Goal: Task Accomplishment & Management: Manage account settings

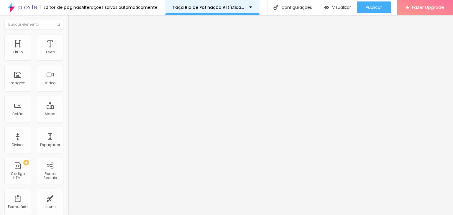
click at [250, 4] on div "Taça Rio de Patinação Artística 2025" at bounding box center [212, 7] width 94 height 15
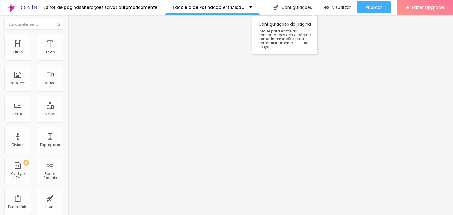
click at [304, 13] on div "Configurações da página Clique para editar as configurações desta página como: …" at bounding box center [285, 33] width 65 height 41
click at [300, 11] on div "Configurações" at bounding box center [292, 7] width 51 height 15
click at [12, 174] on div "Código HTML" at bounding box center [17, 176] width 23 height 9
click at [22, 173] on div "Código HTML" at bounding box center [17, 176] width 23 height 9
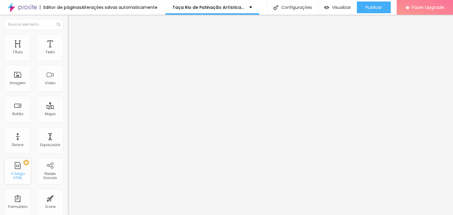
click at [25, 174] on div "Código HTML" at bounding box center [17, 176] width 23 height 9
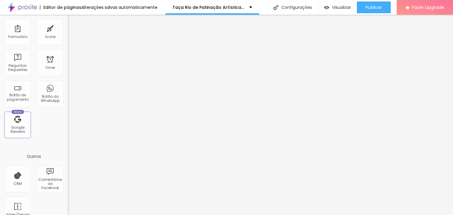
scroll to position [183, 0]
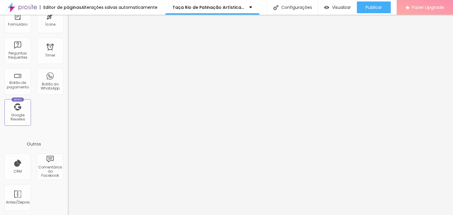
click at [415, 4] on div "Fazer Upgrade" at bounding box center [425, 7] width 39 height 15
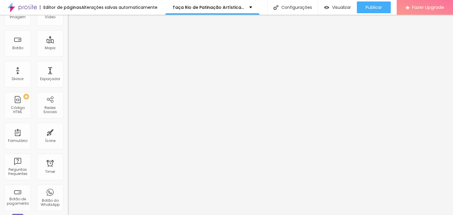
scroll to position [65, 0]
click at [25, 112] on div "Código HTML" at bounding box center [17, 111] width 23 height 9
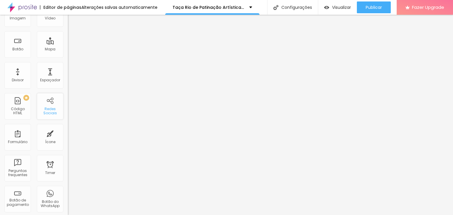
click at [44, 107] on div "Redes Sociais" at bounding box center [49, 111] width 23 height 9
click at [15, 98] on div "PREMIUM Código HTML" at bounding box center [17, 106] width 27 height 27
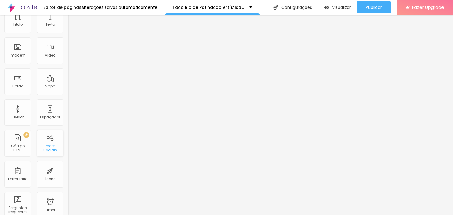
scroll to position [0, 0]
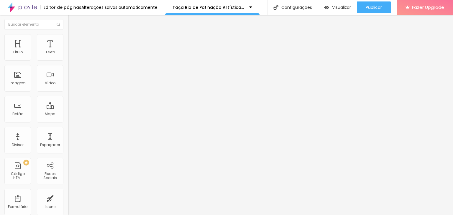
click at [68, 97] on div at bounding box center [102, 74] width 68 height 46
click at [68, 84] on div at bounding box center [102, 74] width 68 height 46
click at [337, 6] on span "Visualizar" at bounding box center [341, 7] width 19 height 5
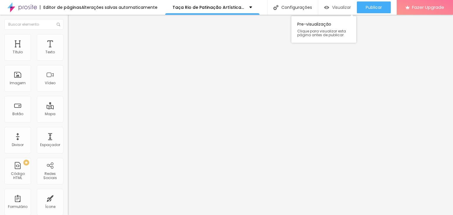
click at [332, 6] on span "Visualizar" at bounding box center [341, 7] width 19 height 5
click at [68, 36] on img at bounding box center [70, 36] width 5 height 5
click at [68, 34] on li "Conteúdo" at bounding box center [102, 31] width 68 height 6
click at [68, 81] on div at bounding box center [102, 74] width 68 height 46
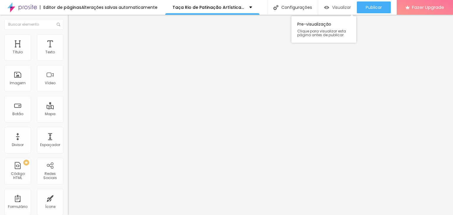
click at [341, 3] on div "Visualizar" at bounding box center [337, 7] width 27 height 12
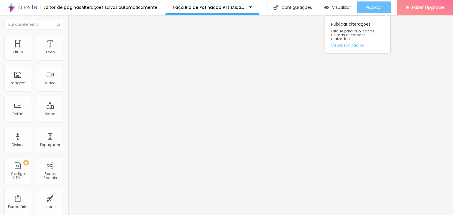
click at [385, 4] on button "Publicar" at bounding box center [374, 7] width 34 height 12
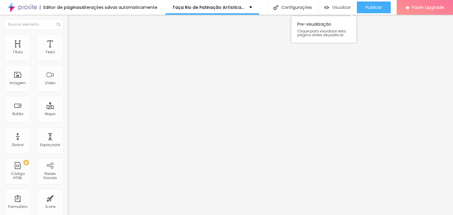
click at [337, 6] on span "Visualizar" at bounding box center [341, 7] width 19 height 5
click at [68, 37] on img at bounding box center [70, 36] width 5 height 5
click at [68, 34] on li "Conteúdo" at bounding box center [102, 31] width 68 height 6
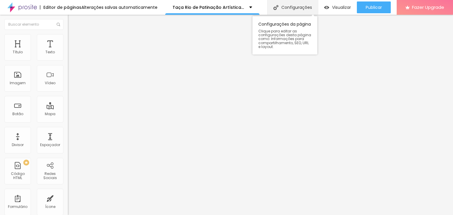
click at [288, 7] on div "Configurações" at bounding box center [292, 7] width 51 height 15
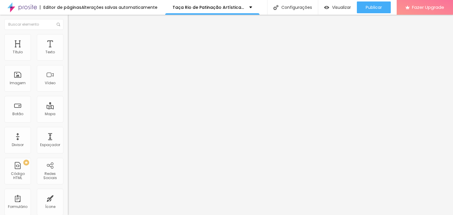
click at [249, 6] on div "Taça Rio de Patinação Artística 2025" at bounding box center [213, 7] width 80 height 4
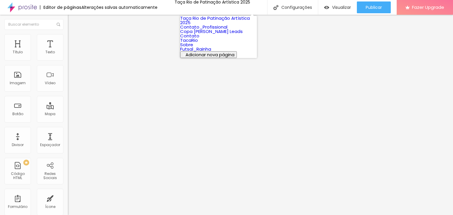
click at [236, 26] on link "Taça Rio de Patinação Artística 2025" at bounding box center [215, 20] width 70 height 11
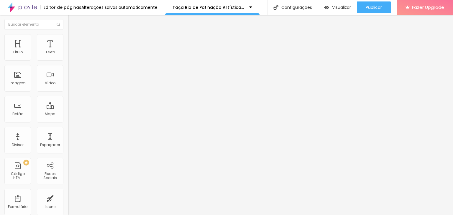
click at [68, 75] on div at bounding box center [102, 74] width 68 height 46
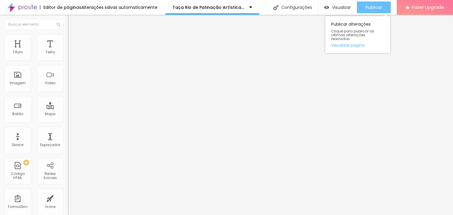
click at [365, 6] on button "Publicar" at bounding box center [374, 7] width 34 height 12
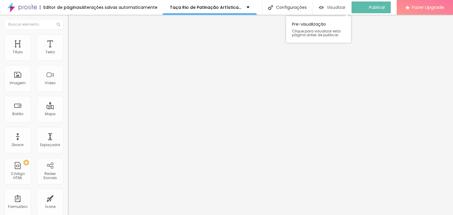
click at [335, 7] on span "Visualizar" at bounding box center [336, 7] width 19 height 5
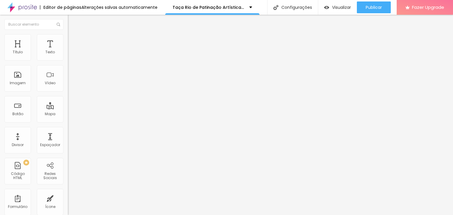
click at [68, 68] on img at bounding box center [70, 66] width 4 height 4
click at [68, 35] on img at bounding box center [70, 36] width 5 height 5
type input "5"
type input "37"
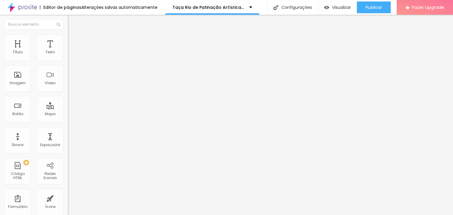
type input "37"
type input "40"
type input "42"
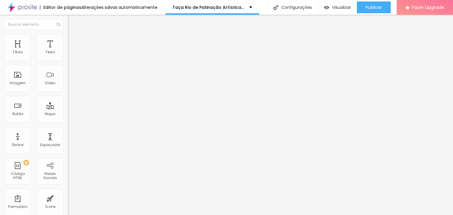
type input "44"
type input "46"
type input "48"
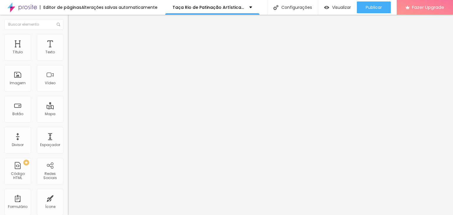
type input "48"
type input "50"
type input "51"
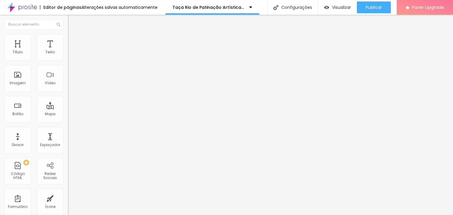
type input "52"
type input "53"
type input "54"
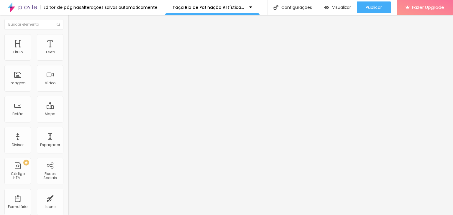
type input "54"
type input "55"
type input "53"
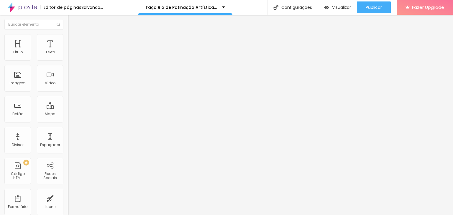
type input "52"
type input "50"
type input "48"
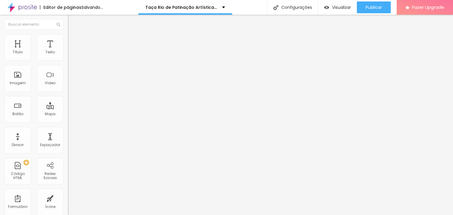
type input "48"
type input "46"
type input "43"
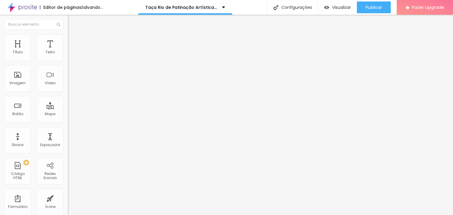
type input "41"
type input "39"
type input "35"
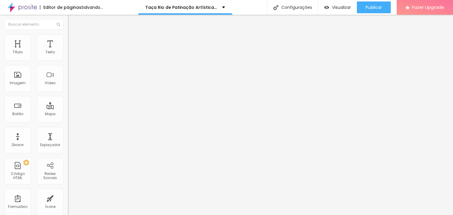
type input "35"
type input "33"
type input "29"
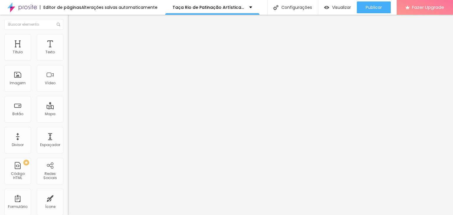
type input "27"
type input "24"
type input "22"
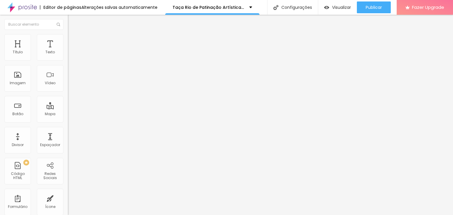
type input "22"
type input "19"
type input "17"
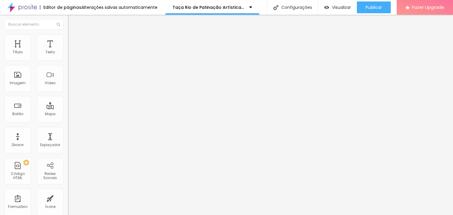
type input "15"
type input "13"
type input "11"
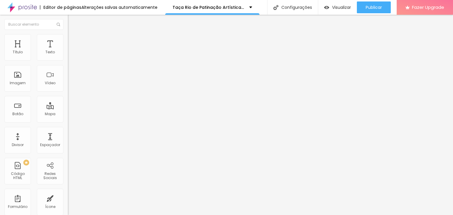
type input "11"
type input "9"
type input "7"
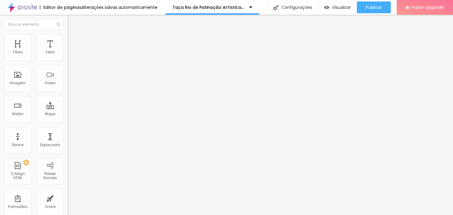
type input "5"
type input "3"
type input "2"
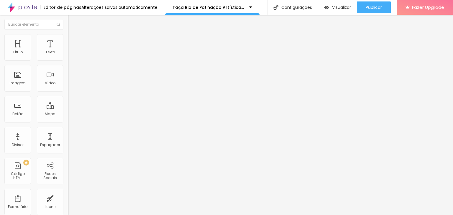
type input "2"
type input "0"
drag, startPoint x: 14, startPoint y: 69, endPoint x: 0, endPoint y: 68, distance: 13.9
click at [68, 192] on input "range" at bounding box center [87, 194] width 38 height 5
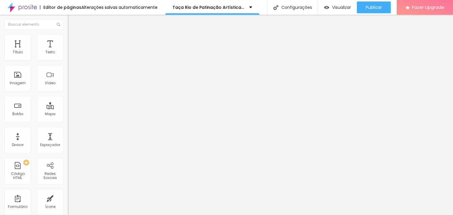
type input "3"
type input "9"
type input "15"
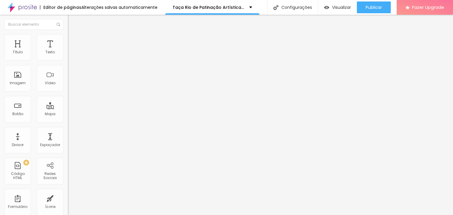
type input "15"
type input "19"
type input "27"
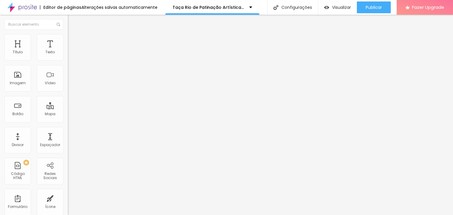
type input "32"
type input "42"
type input "47"
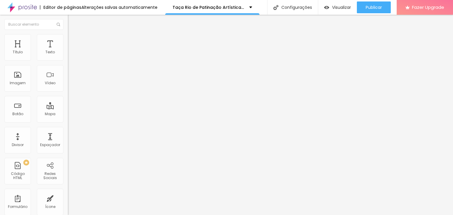
type input "47"
type input "53"
type input "60"
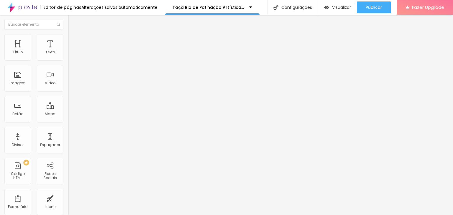
type input "65"
type input "71"
type input "75"
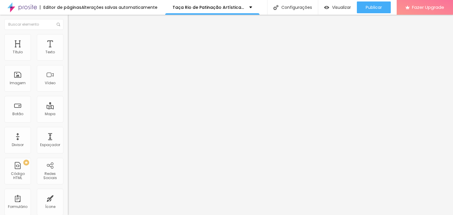
type input "75"
type input "80"
type input "82"
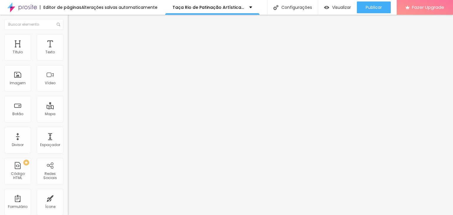
type input "88"
type input "89"
type input "90"
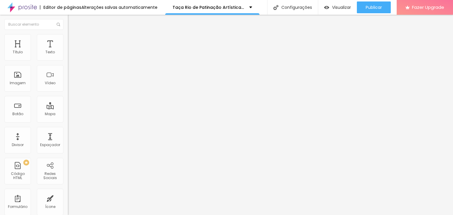
type input "90"
type input "91"
type input "92"
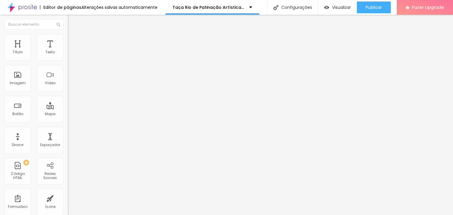
type input "94"
type input "95"
type input "96"
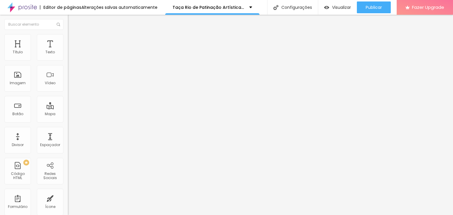
type input "96"
type input "97"
type input "98"
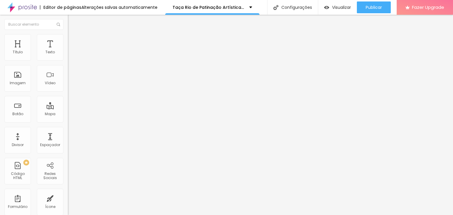
type input "96"
type input "93"
type input "90"
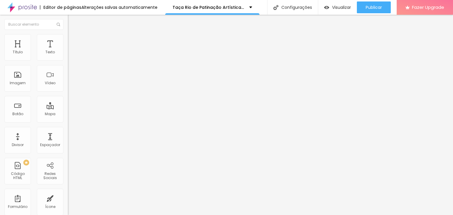
type input "90"
type input "81"
type input "72"
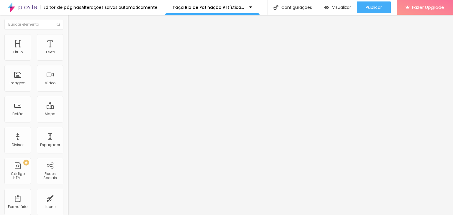
type input "61"
type input "45"
type input "35"
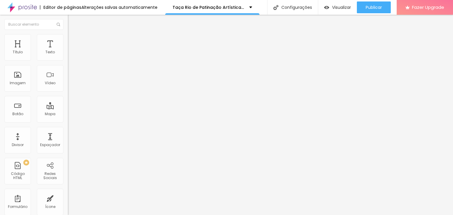
type input "35"
type input "18"
type input "7"
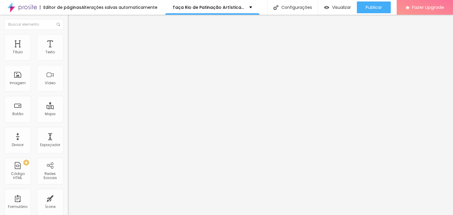
type input "0"
drag, startPoint x: 12, startPoint y: 58, endPoint x: 0, endPoint y: 64, distance: 14.0
click at [68, 109] on input "range" at bounding box center [87, 111] width 38 height 5
click at [68, 34] on li "Conteúdo" at bounding box center [102, 31] width 68 height 6
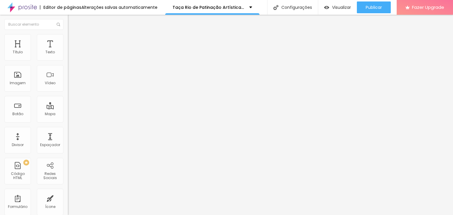
click at [68, 64] on img at bounding box center [70, 62] width 4 height 4
click at [68, 85] on div "<! DOCTYPE html > < html lang = "pt-BR" > < head > < meta charset = "UTF-8" > <…" at bounding box center [260, 71] width 384 height 41
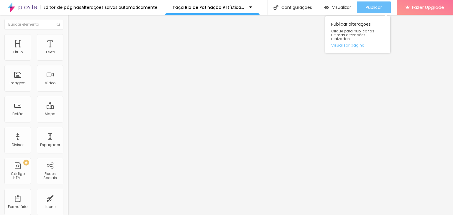
click at [376, 5] on span "Publicar" at bounding box center [374, 7] width 16 height 5
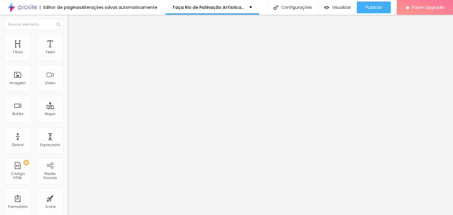
click at [68, 74] on div "displayResults ( searchInput . value ) ; }) ; }) ; </ script > </ body > </ htm…" at bounding box center [264, 70] width 392 height 41
click at [68, 72] on div "Claro! Fiz as três alterações que você pediu. O fundo da página agora é branco,…" at bounding box center [264, 70] width 392 height 41
drag, startPoint x: 6, startPoint y: 91, endPoint x: 36, endPoint y: 113, distance: 37.4
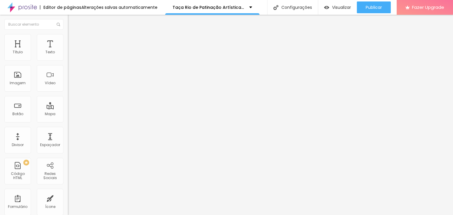
click at [68, 69] on div "Código HTML 43578 caracteres displayResults ( searchInput . value ) ; }) ; }) ;…" at bounding box center [102, 54] width 68 height 29
click at [68, 38] on li "Avançado" at bounding box center [102, 37] width 68 height 6
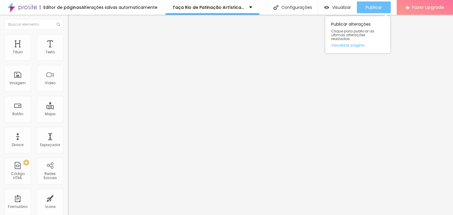
click at [375, 3] on div "Publicar" at bounding box center [374, 7] width 16 height 12
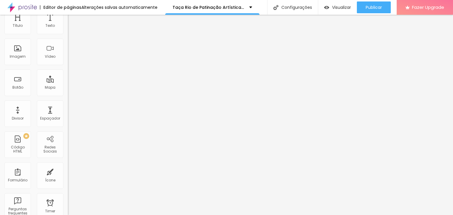
scroll to position [0, 0]
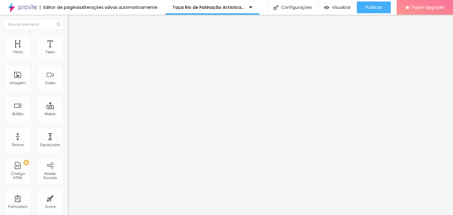
click at [68, 36] on img at bounding box center [70, 36] width 5 height 5
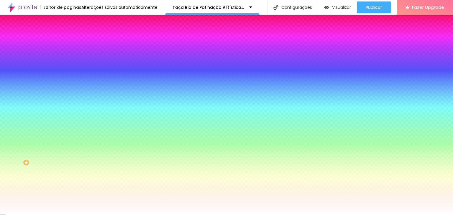
click at [68, 40] on img at bounding box center [70, 42] width 5 height 5
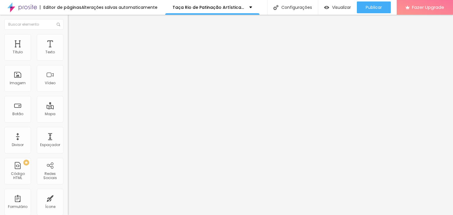
type input "5"
type input "10"
type input "15"
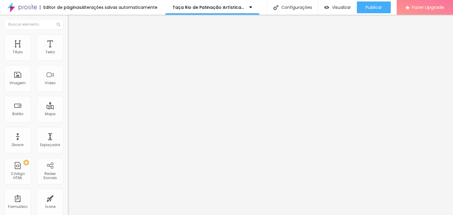
type input "15"
type input "20"
type input "25"
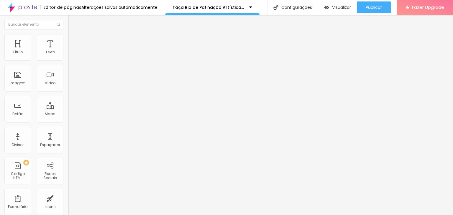
type input "30"
type input "35"
type input "40"
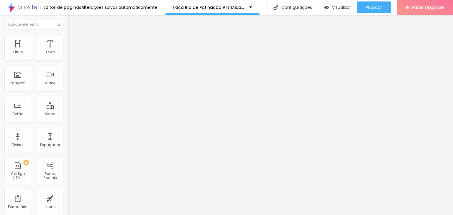
type input "40"
type input "45"
type input "50"
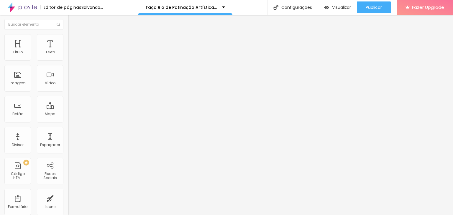
type input "45"
type input "35"
type input "25"
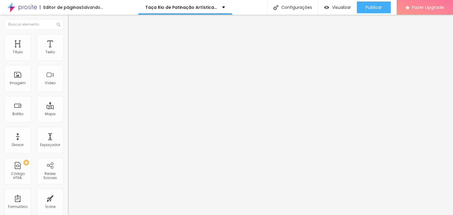
type input "25"
type input "10"
type input "5"
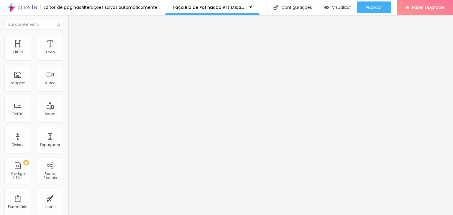
type input "0"
type input "5"
type input "15"
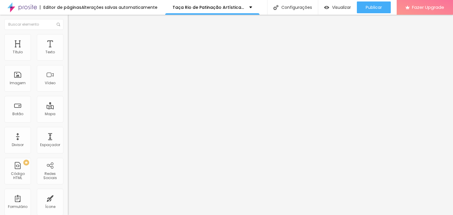
type input "15"
type input "20"
type input "25"
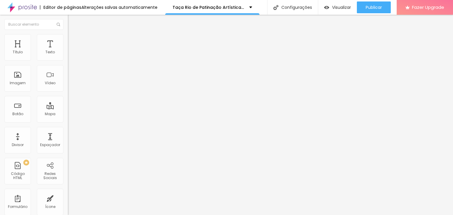
type input "30"
type input "40"
type input "45"
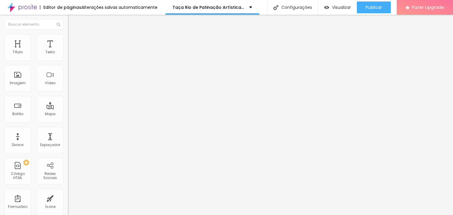
type input "45"
type input "50"
type input "45"
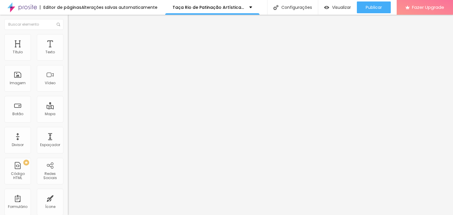
type input "40"
drag, startPoint x: 12, startPoint y: 58, endPoint x: 94, endPoint y: 69, distance: 83.4
click at [94, 115] on input "range" at bounding box center [87, 117] width 38 height 5
click at [68, 34] on img at bounding box center [70, 30] width 5 height 5
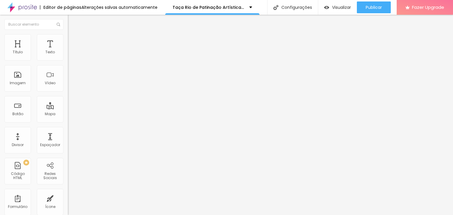
click at [72, 23] on img "button" at bounding box center [74, 21] width 5 height 5
click at [72, 19] on img "button" at bounding box center [74, 21] width 5 height 5
click at [68, 24] on button "Editar Código HTML" at bounding box center [102, 22] width 68 height 14
click at [68, 74] on div "<! DOCTYPE html > < html lang = "pt-BR" > < head > < meta charset = "UTF-8" > <…" at bounding box center [264, 71] width 392 height 41
click at [68, 75] on div "<! DOCTYPE html > < html lang = "pt-BR" > < head > < meta charset = "UTF-8" > <…" at bounding box center [264, 71] width 392 height 41
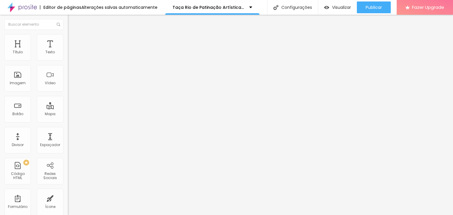
click at [68, 86] on div at bounding box center [102, 74] width 68 height 46
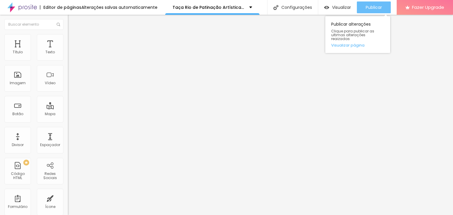
click at [372, 6] on span "Publicar" at bounding box center [374, 7] width 16 height 5
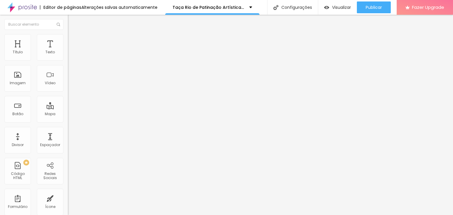
click at [68, 34] on li "Avançado" at bounding box center [102, 37] width 68 height 6
click at [68, 33] on li "Conteúdo" at bounding box center [102, 31] width 68 height 6
click at [68, 76] on div "<! DOCTYPE html > < html lang = "pt-BR" > < head > < meta charset = "UTF-8" > <…" at bounding box center [264, 71] width 392 height 41
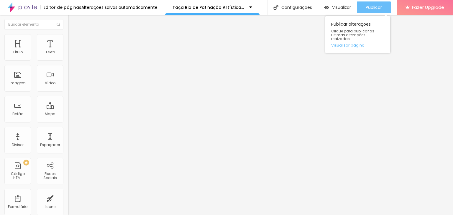
click at [375, 7] on span "Publicar" at bounding box center [374, 7] width 16 height 5
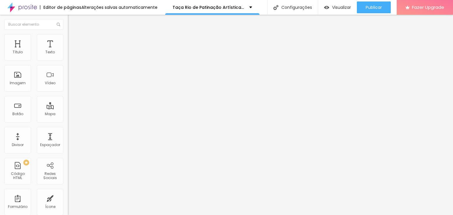
click at [68, 82] on div "// Use 'input' event for real-time search as the user types searchInput . addEv…" at bounding box center [264, 70] width 392 height 41
drag, startPoint x: 7, startPoint y: 88, endPoint x: 43, endPoint y: 108, distance: 41.3
click at [68, 69] on div "Código HTML 43817 caracteres 381 382 383 384 385 386 387 388 }) ; }) ; </ scrip…" at bounding box center [102, 54] width 68 height 29
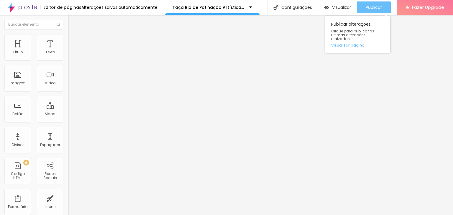
click at [372, 9] on span "Publicar" at bounding box center [374, 7] width 16 height 5
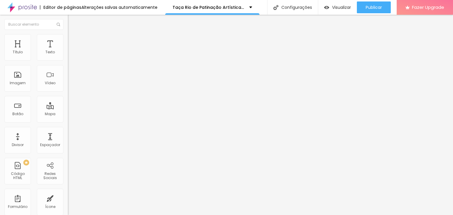
click at [68, 80] on div "// Use 'input' event for real-time search as the user types searchInput . addEv…" at bounding box center [264, 70] width 392 height 41
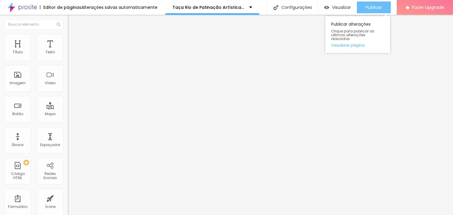
click at [367, 4] on div "Publicar" at bounding box center [374, 7] width 16 height 12
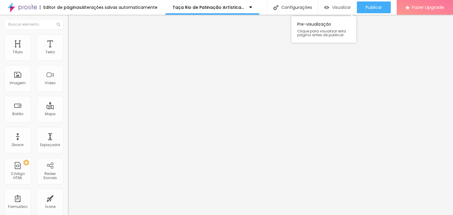
click at [346, 4] on div "Visualizar" at bounding box center [337, 7] width 27 height 12
click at [68, 82] on div at bounding box center [102, 74] width 68 height 46
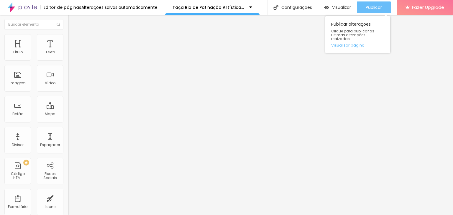
click at [379, 7] on span "Publicar" at bounding box center [374, 7] width 16 height 5
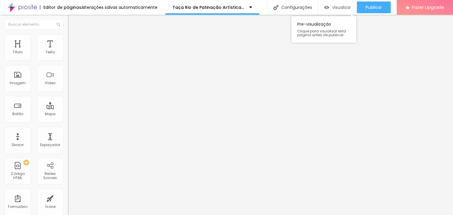
click at [335, 7] on span "Visualizar" at bounding box center [341, 7] width 19 height 5
click at [72, 22] on div "Editar Código HTML" at bounding box center [96, 21] width 48 height 5
click at [68, 51] on img at bounding box center [70, 49] width 4 height 4
click at [68, 89] on div "<! DOCTYPE html > < html lang = "pt-BR" > < head > < meta charset = "UTF-8" > <…" at bounding box center [264, 71] width 392 height 41
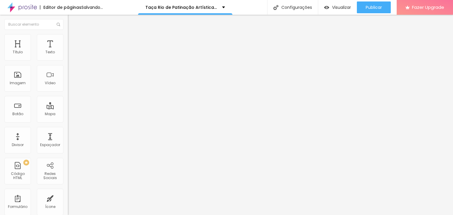
scroll to position [1629, 0]
drag, startPoint x: 5, startPoint y: 88, endPoint x: 66, endPoint y: 111, distance: 64.4
click at [68, 69] on div "Código HTML 43695 caracteres }) ; }) ; </ script > </ body > </ html > ", "Busc…" at bounding box center [102, 54] width 68 height 29
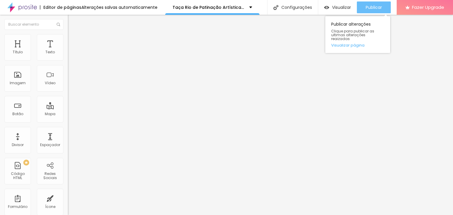
click at [367, 3] on div "Publicar" at bounding box center [374, 7] width 16 height 12
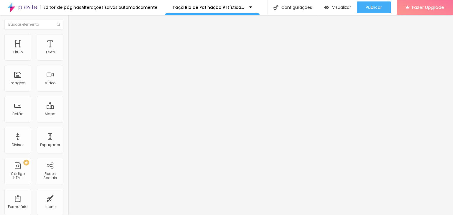
click at [72, 22] on div "Editar Código HTML" at bounding box center [96, 21] width 48 height 5
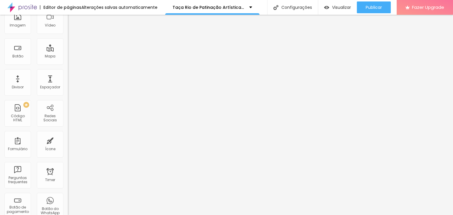
scroll to position [0, 0]
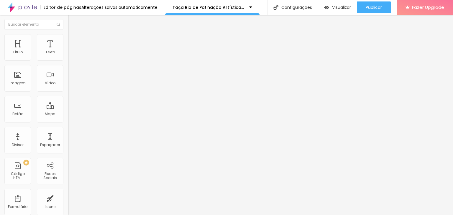
click at [72, 24] on div "Editar Código HTML" at bounding box center [96, 21] width 48 height 5
click at [72, 23] on img "button" at bounding box center [74, 21] width 5 height 5
click at [68, 51] on span "Adicionar imagem" at bounding box center [87, 48] width 38 height 5
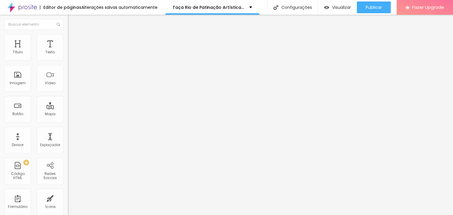
click at [68, 51] on span "Adicionar imagem" at bounding box center [87, 48] width 38 height 5
click at [122, 215] on div at bounding box center [226, 219] width 453 height 0
click at [68, 51] on span "Adicionar imagem" at bounding box center [87, 48] width 38 height 5
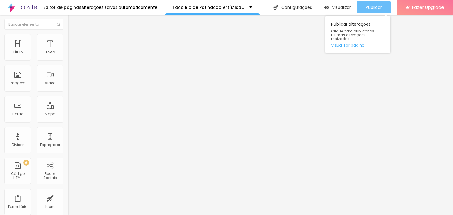
click at [374, 7] on span "Publicar" at bounding box center [374, 7] width 16 height 5
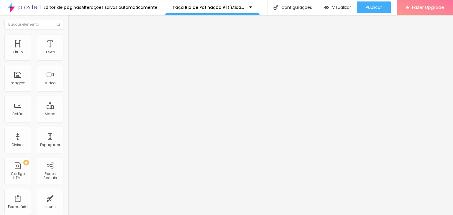
click at [68, 35] on img at bounding box center [70, 36] width 5 height 5
click at [68, 45] on li "Avançado" at bounding box center [102, 43] width 68 height 6
click at [68, 37] on img at bounding box center [70, 36] width 5 height 5
click at [68, 34] on li "Conteúdo" at bounding box center [102, 31] width 68 height 6
click at [68, 35] on img at bounding box center [70, 36] width 5 height 5
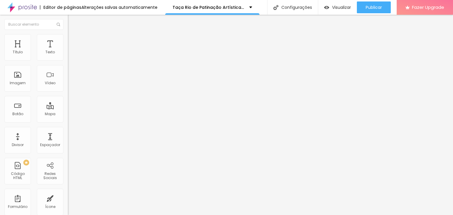
click at [68, 40] on img at bounding box center [70, 42] width 5 height 5
click at [68, 51] on span "Adicionar imagem" at bounding box center [87, 48] width 38 height 5
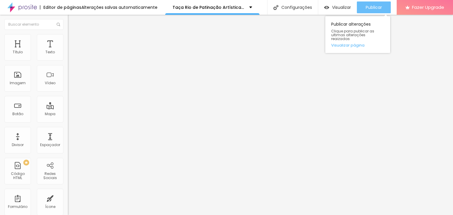
click at [377, 11] on div "Publicar" at bounding box center [374, 7] width 16 height 12
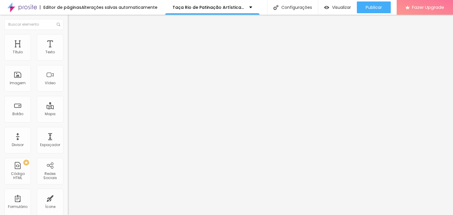
click at [68, 18] on button "Editar Coluna" at bounding box center [102, 22] width 68 height 14
click at [68, 54] on span "Encaixotado" at bounding box center [79, 51] width 23 height 5
click at [68, 63] on span "Completo" at bounding box center [77, 60] width 18 height 5
click at [68, 39] on li "Estilo" at bounding box center [102, 37] width 68 height 6
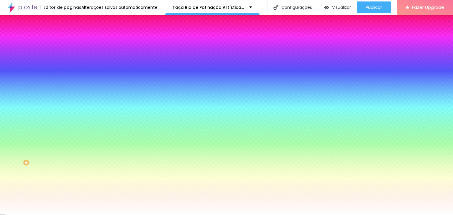
click at [68, 54] on span "Adicionar imagem" at bounding box center [87, 51] width 38 height 5
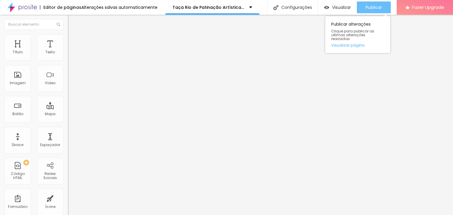
click at [364, 3] on button "Publicar" at bounding box center [374, 7] width 34 height 12
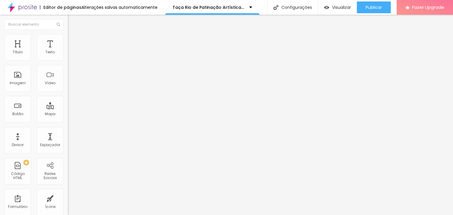
click at [68, 36] on img at bounding box center [70, 36] width 5 height 5
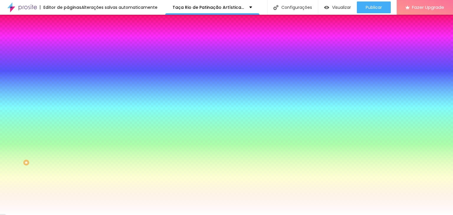
click at [68, 61] on span "Nenhum" at bounding box center [75, 58] width 15 height 5
click at [68, 70] on div "Parallax" at bounding box center [102, 68] width 68 height 4
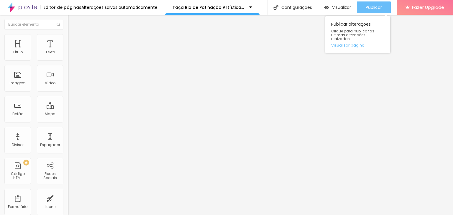
click at [377, 11] on div "Publicar" at bounding box center [374, 7] width 16 height 12
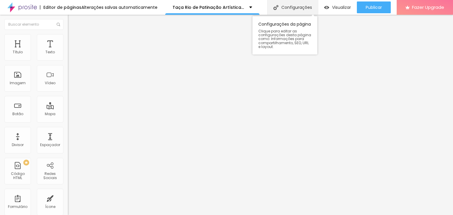
click at [302, 9] on div "Configurações" at bounding box center [292, 7] width 51 height 15
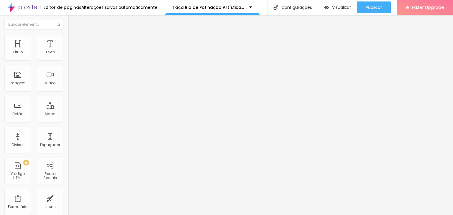
type input "/trpa2025"
drag, startPoint x: 327, startPoint y: 203, endPoint x: 328, endPoint y: 198, distance: 4.8
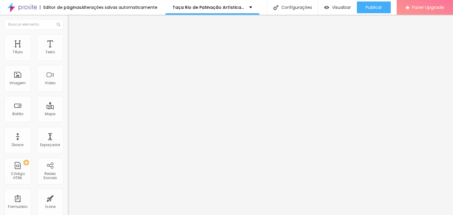
scroll to position [0, 0]
type input "T"
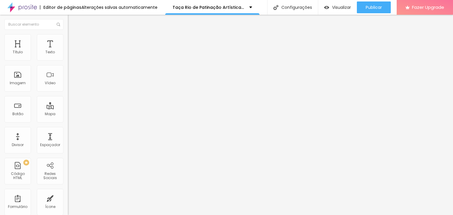
type input "Taça Rio Patinação Artística"
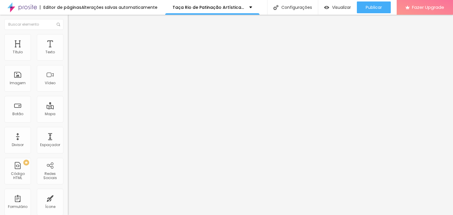
type textarea "Busca de horário de apresentação dos atletas"
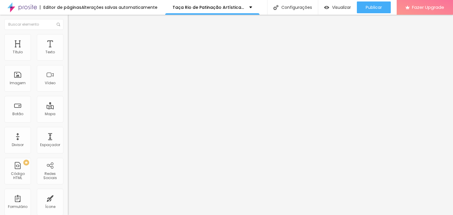
scroll to position [26, 0]
type textarea "Patinação artística,Futebol,Futsal,Fotos esportivas,Esporte,Futevôlei,BJJ,Muay …"
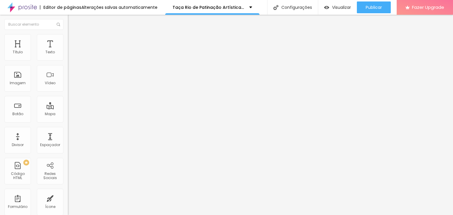
drag, startPoint x: 250, startPoint y: 100, endPoint x: 453, endPoint y: 107, distance: 203.5
type input "Taça Rio de Patinação Artísica"
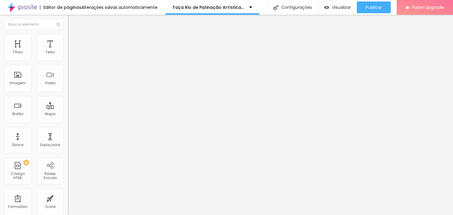
scroll to position [2, 0]
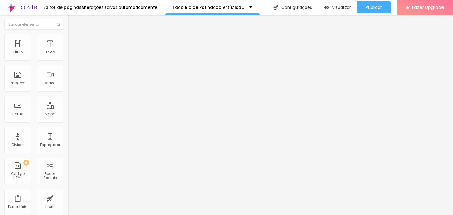
click at [68, 83] on div "<! DOCTYPE html > < html lang = "pt-BR" > < head > < meta charset = "UTF-8" > <…" at bounding box center [264, 71] width 392 height 41
click at [68, 51] on div "<! DOCTYPE html > < html lang = "pt-BR" > < head > < meta charset = "UTF-8" > <…" at bounding box center [99, 51] width 63 height 0
drag, startPoint x: 32, startPoint y: 93, endPoint x: 0, endPoint y: 80, distance: 34.0
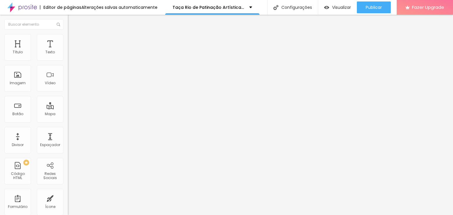
click at [68, 69] on div "Código HTML 44616 caracteres * Don't output the same document/empty document an…" at bounding box center [102, 54] width 68 height 29
drag, startPoint x: 5, startPoint y: 84, endPoint x: 37, endPoint y: 111, distance: 41.4
click at [68, 69] on div "Código HTML 43858 caracteres 392 393 394 395 396 397 398 399 }) ; </ script > <…" at bounding box center [102, 54] width 68 height 29
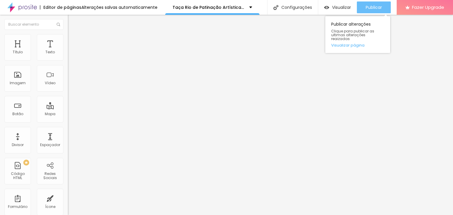
click at [369, 10] on span "Publicar" at bounding box center [374, 7] width 16 height 5
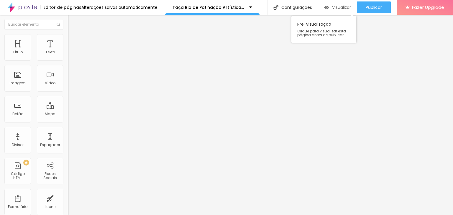
click at [347, 7] on span "Visualizar" at bounding box center [341, 7] width 19 height 5
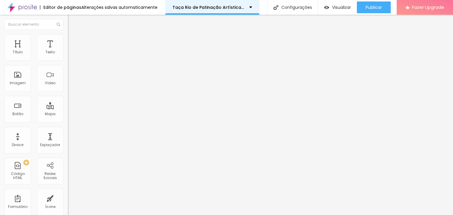
click at [244, 7] on div "Taça Rio de Patinação Artística 2025" at bounding box center [213, 7] width 80 height 4
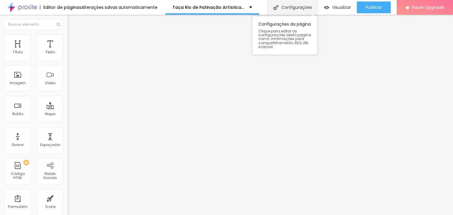
click at [290, 12] on div "Configurações" at bounding box center [292, 7] width 51 height 15
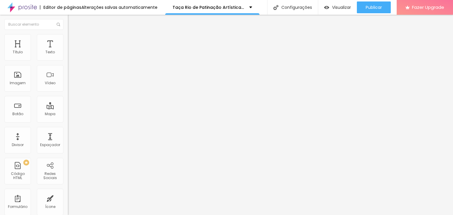
drag, startPoint x: 232, startPoint y: 101, endPoint x: 236, endPoint y: 97, distance: 4.6
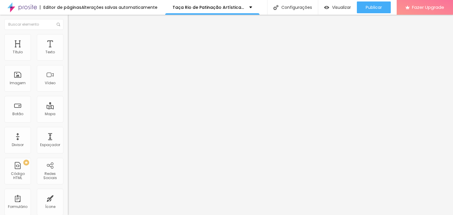
drag, startPoint x: 241, startPoint y: 97, endPoint x: 169, endPoint y: 99, distance: 72.0
copy form "https://www.almirlobo.com.br/trpa2025"
click at [68, 34] on li "Estilo" at bounding box center [102, 37] width 68 height 6
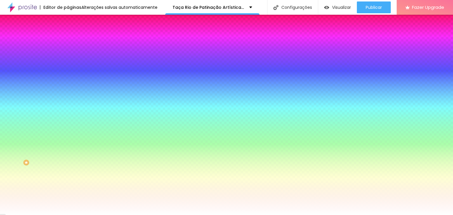
click at [68, 106] on button "button" at bounding box center [72, 103] width 8 height 6
radio input "false"
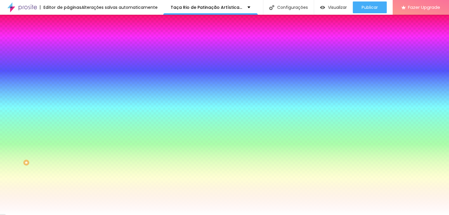
radio input "false"
radio input "true"
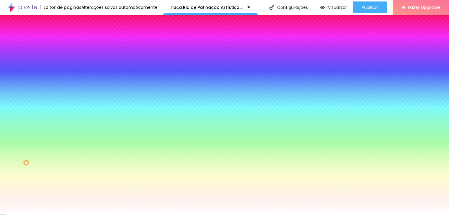
radio input "false"
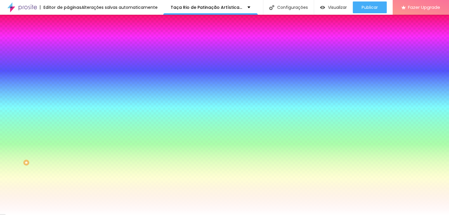
radio input "true"
click at [70, 104] on icon "button" at bounding box center [72, 103] width 4 height 4
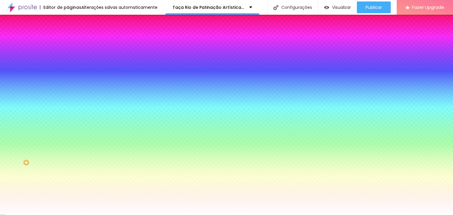
click at [68, 61] on span "Parallax" at bounding box center [75, 58] width 14 height 5
click at [68, 40] on li "Avançado" at bounding box center [102, 43] width 68 height 6
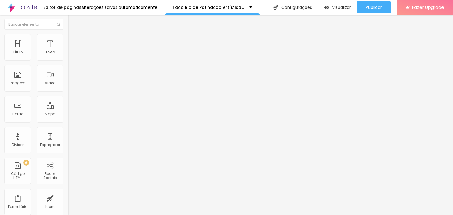
type input "10"
type input "35"
type input "80"
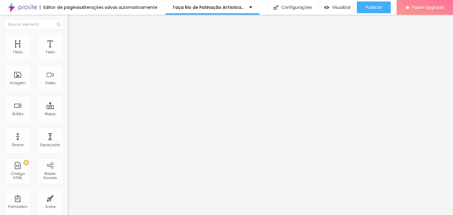
type input "80"
type input "110"
type input "135"
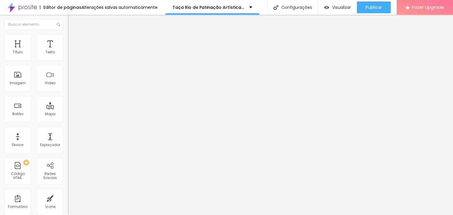
type input "150"
type input "169"
type input "184"
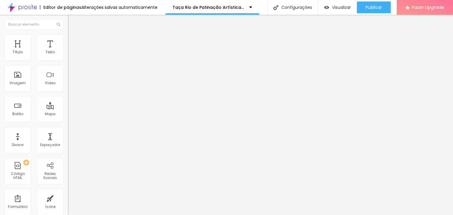
type input "184"
type input "189"
type input "204"
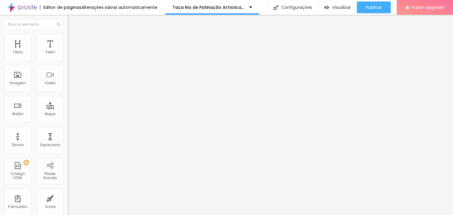
type input "209"
type input "219"
type input "224"
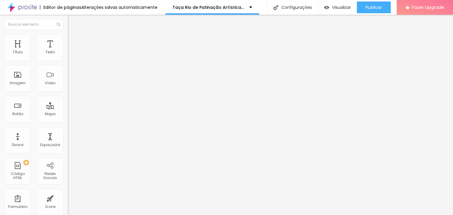
type input "224"
type input "229"
type input "239"
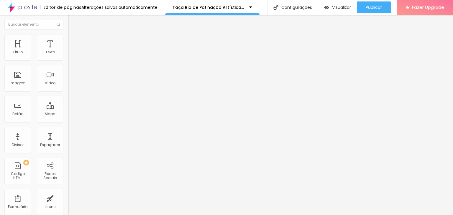
type input "249"
type input "254"
type input "264"
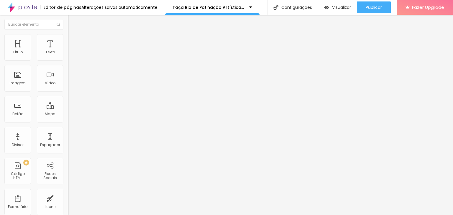
type input "264"
type input "269"
type input "274"
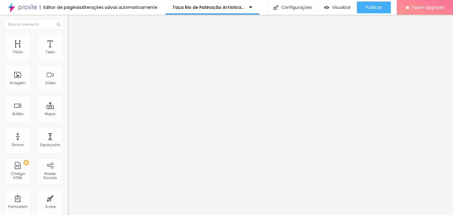
type input "279"
type input "284"
type input "289"
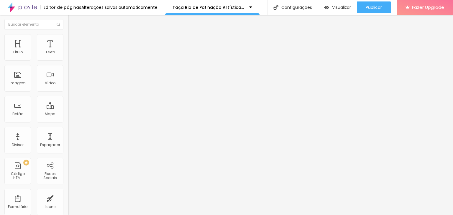
type input "289"
type input "294"
drag, startPoint x: 13, startPoint y: 70, endPoint x: 27, endPoint y: 70, distance: 13.9
click at [68, 198] on input "range" at bounding box center [87, 200] width 38 height 5
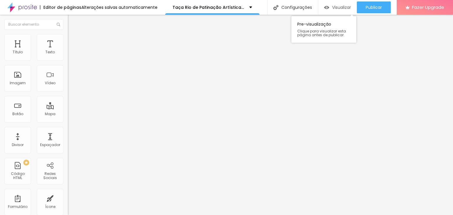
click at [348, 9] on span "Visualizar" at bounding box center [341, 7] width 19 height 5
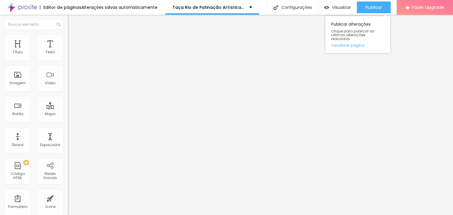
click at [373, 14] on div "Publicar alterações Clique para publicar as ultimas alterações reaizadas Visual…" at bounding box center [358, 33] width 65 height 40
click at [376, 11] on div "Publicar" at bounding box center [374, 7] width 16 height 12
type input "249"
type input "244"
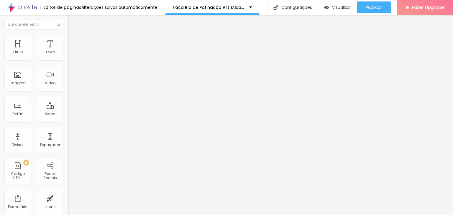
type input "244"
type input "239"
type input "234"
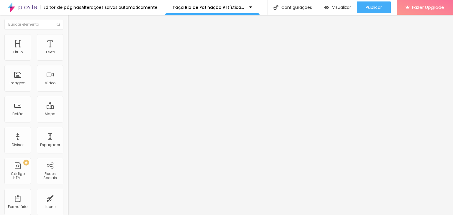
type input "229"
type input "224"
type input "219"
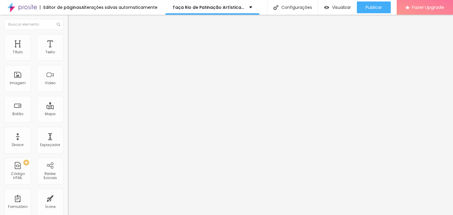
type input "219"
type input "214"
type input "209"
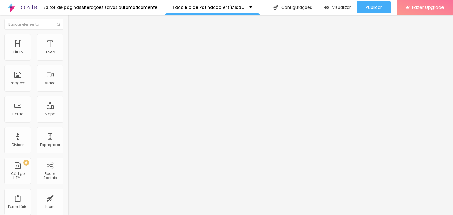
type input "204"
type input "199"
type input "194"
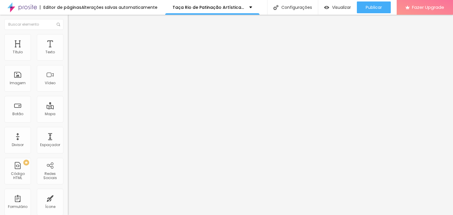
type input "194"
type input "189"
type input "184"
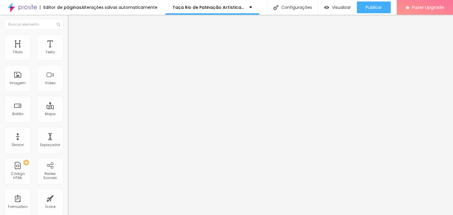
type input "179"
type input "174"
type input "169"
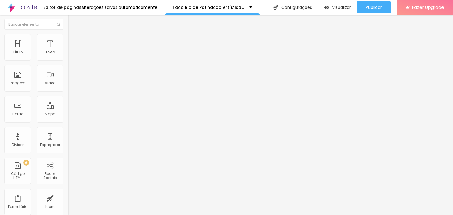
type input "169"
type input "164"
type input "160"
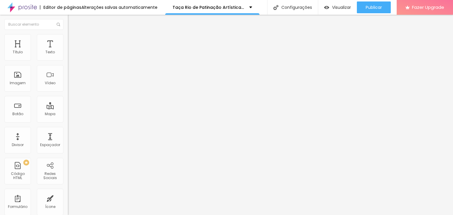
type input "155"
drag, startPoint x: 25, startPoint y: 70, endPoint x: 20, endPoint y: 69, distance: 4.8
click at [68, 198] on input "range" at bounding box center [87, 200] width 38 height 5
type input "150"
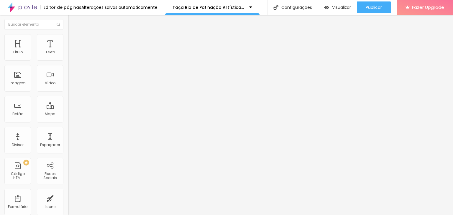
type input "150"
type input "145"
type input "140"
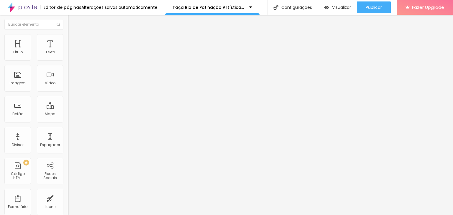
type input "145"
type input "150"
type input "155"
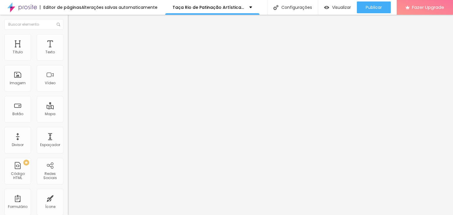
type input "155"
click at [68, 198] on input "range" at bounding box center [87, 200] width 38 height 5
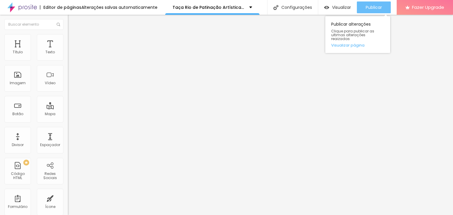
click at [367, 4] on div "Publicar" at bounding box center [374, 7] width 16 height 12
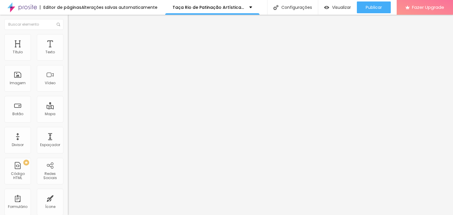
click at [68, 84] on div "<! DOCTYPE html > < html lang = "pt-BR" > < head > < meta charset = "UTF-8" > <…" at bounding box center [264, 71] width 392 height 41
drag, startPoint x: 14, startPoint y: 93, endPoint x: 28, endPoint y: 98, distance: 15.1
click at [68, 51] on div "// Use 'input' event for real-time search as the user types searchInput . addEv…" at bounding box center [102, 51] width 68 height 0
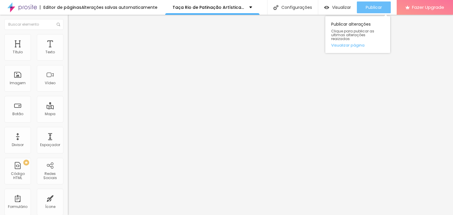
click at [364, 10] on button "Publicar" at bounding box center [374, 7] width 34 height 12
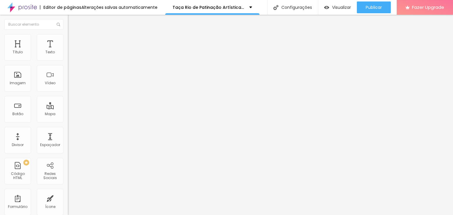
scroll to position [0, 46]
click at [63, 73] on div "// Use 'input' event for real-time search as the user types searchInput . addEv…" at bounding box center [259, 70] width 392 height 41
click at [56, 73] on div "// Use 'input' event for real-time search as the user types searchInput . addEv…" at bounding box center [218, 70] width 392 height 41
click at [68, 51] on div "// Use 'input' event for real-time search as the user types searchInput . addEv…" at bounding box center [99, 51] width 63 height 0
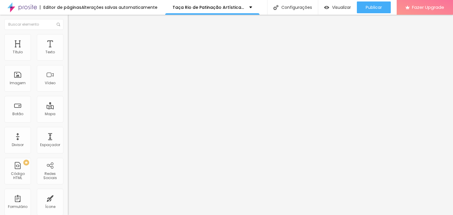
drag, startPoint x: 19, startPoint y: 94, endPoint x: 2, endPoint y: 68, distance: 30.9
click at [68, 68] on div "Código HTML 44381 caracteres 381 382 383 384 385 386 387 388 389 * Don't output…" at bounding box center [102, 54] width 68 height 29
drag, startPoint x: 25, startPoint y: 92, endPoint x: 7, endPoint y: 96, distance: 17.8
click at [68, 92] on div "searchInput . addEventListener ( 'input' , ( ) => { displayResults ( searchInpu…" at bounding box center [264, 70] width 392 height 41
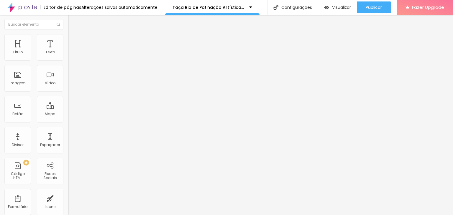
click at [104, 215] on div at bounding box center [226, 219] width 453 height 0
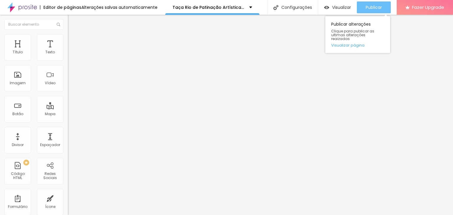
click at [377, 11] on div "Publicar" at bounding box center [374, 7] width 16 height 12
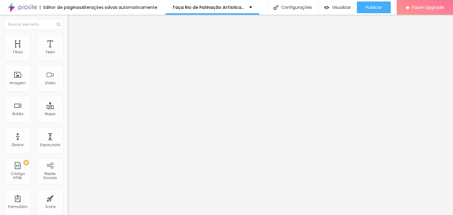
click at [68, 89] on div "searchInput . addEventListener ( 'input' , ( ) => { displayResults ( searchInpu…" at bounding box center [264, 70] width 392 height 41
drag, startPoint x: 28, startPoint y: 89, endPoint x: 4, endPoint y: 65, distance: 33.8
click at [68, 65] on div "Código HTML 44393 caracteres 380 381 382 383 384 385 386 387 " code between and…" at bounding box center [102, 54] width 68 height 29
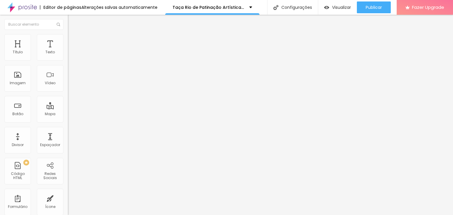
click at [68, 51] on div "// Use 'input' event for real-time search as the user types searchInput . addEv…" at bounding box center [99, 51] width 63 height 0
click at [68, 93] on div "// Use 'input' event for real-time search as the user types searchInput . addEv…" at bounding box center [264, 71] width 392 height 41
drag, startPoint x: 35, startPoint y: 85, endPoint x: 0, endPoint y: 67, distance: 39.7
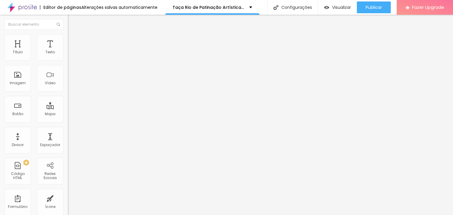
click at [68, 67] on div "Código HTML 44393 caracteres 395 396 397 398 399 400 401 402 * Don't output and…" at bounding box center [102, 54] width 68 height 29
click at [68, 73] on div "* Don't output/edit the document if the query is Direct/Simple. For example, if…" at bounding box center [264, 70] width 392 height 41
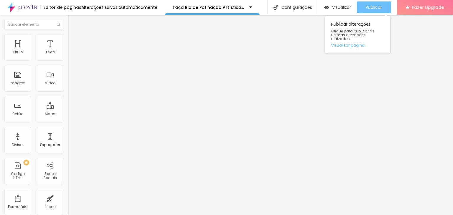
click at [369, 5] on span "Publicar" at bounding box center [374, 7] width 16 height 5
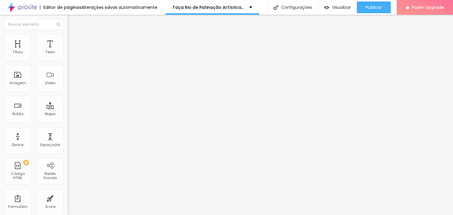
click at [72, 21] on div "Editar Código HTML" at bounding box center [96, 21] width 48 height 5
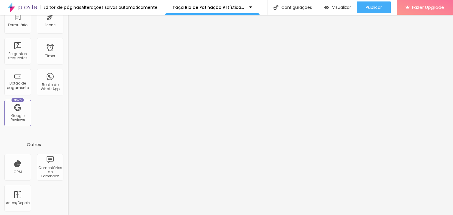
scroll to position [183, 0]
click at [22, 199] on div "Antes/Depois" at bounding box center [17, 198] width 27 height 27
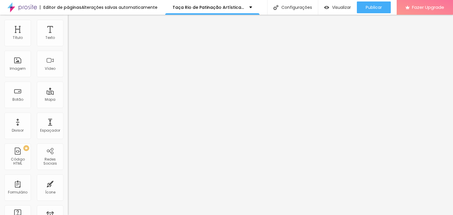
scroll to position [0, 0]
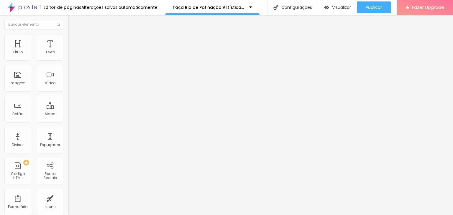
click at [68, 55] on input "Alboom [GEOGRAPHIC_DATA]" at bounding box center [103, 53] width 71 height 6
type input "C"
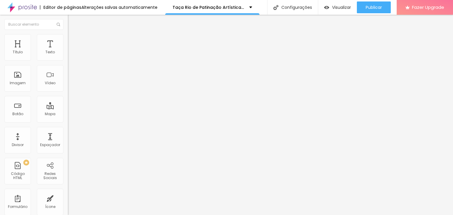
type input "T"
click at [68, 55] on input "[GEOGRAPHIC_DATA]" at bounding box center [103, 53] width 71 height 6
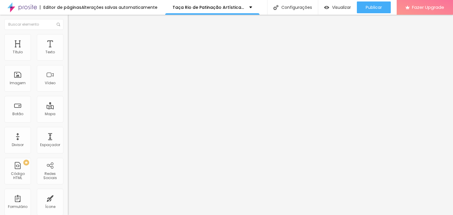
click at [68, 55] on input "[STREET_ADDRESS][PERSON_NAME]" at bounding box center [103, 53] width 71 height 6
type input "[GEOGRAPHIC_DATA]"
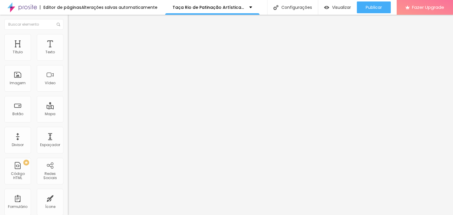
click at [68, 37] on li "Estilo" at bounding box center [102, 37] width 68 height 6
click at [73, 43] on span "Avançado" at bounding box center [82, 44] width 19 height 5
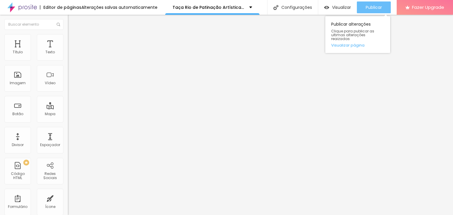
click at [381, 6] on span "Publicar" at bounding box center [374, 7] width 16 height 5
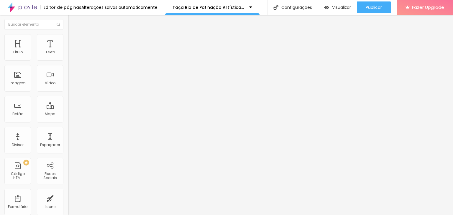
click at [68, 55] on input "Alboom [GEOGRAPHIC_DATA]" at bounding box center [103, 53] width 71 height 6
type input "A"
type input "[GEOGRAPHIC_DATA]"
drag, startPoint x: 33, startPoint y: 90, endPoint x: 26, endPoint y: 93, distance: 8.3
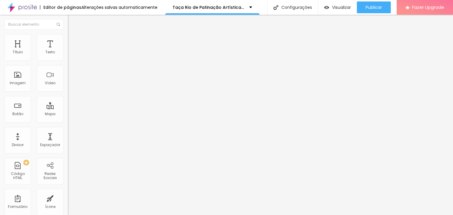
click at [68, 149] on div at bounding box center [102, 151] width 68 height 5
type input "14"
type input "13"
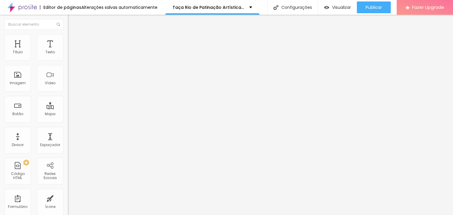
type input "12"
type input "11"
drag, startPoint x: 32, startPoint y: 93, endPoint x: 19, endPoint y: 94, distance: 12.7
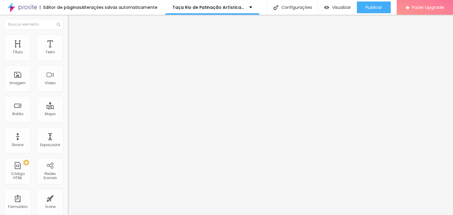
click at [68, 149] on input "range" at bounding box center [87, 151] width 38 height 5
drag, startPoint x: 19, startPoint y: 94, endPoint x: 38, endPoint y: 92, distance: 19.6
click at [68, 149] on div at bounding box center [102, 151] width 68 height 5
type input "17"
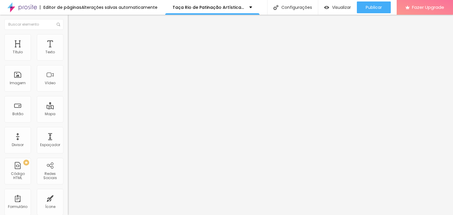
click at [68, 149] on input "range" at bounding box center [87, 151] width 38 height 5
type input "16"
type input "15"
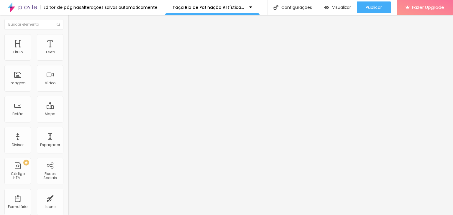
drag, startPoint x: 38, startPoint y: 92, endPoint x: 32, endPoint y: 92, distance: 6.8
click at [68, 149] on input "range" at bounding box center [87, 151] width 38 height 5
type input "14"
click at [68, 149] on input "range" at bounding box center [87, 151] width 38 height 5
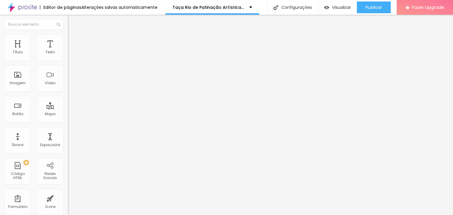
type input "15"
click at [68, 149] on input "range" at bounding box center [87, 151] width 38 height 5
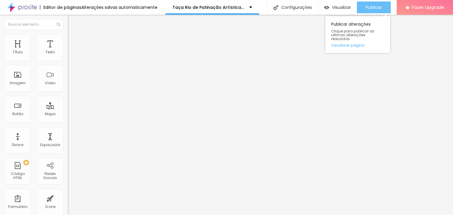
click at [375, 6] on span "Publicar" at bounding box center [374, 7] width 16 height 5
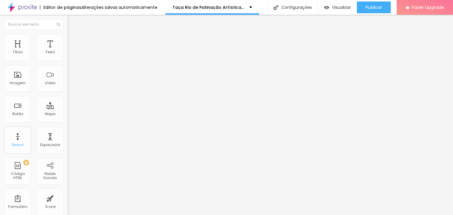
click at [19, 141] on div "Divisor" at bounding box center [17, 140] width 27 height 27
click at [68, 34] on li "Avançado" at bounding box center [102, 37] width 68 height 6
type input "5"
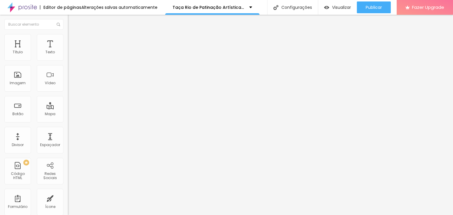
type input "7"
type input "9"
type input "10"
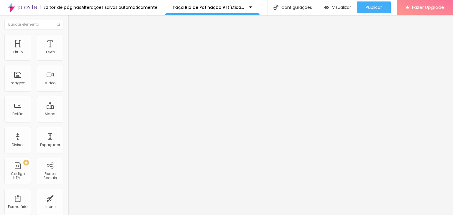
type input "10"
type input "11"
type input "12"
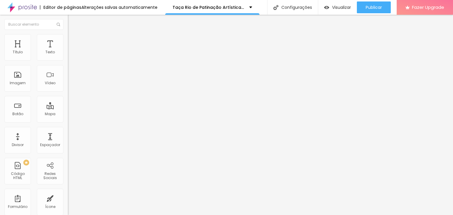
type input "13"
type input "14"
type input "15"
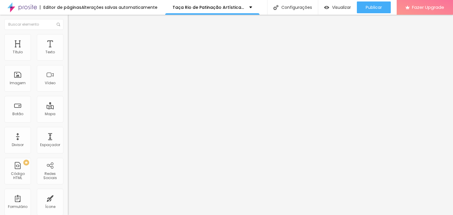
type input "15"
type input "16"
type input "17"
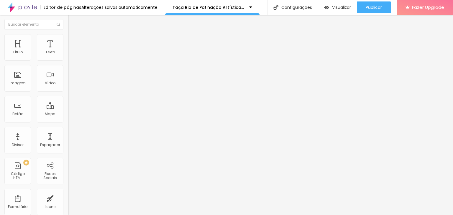
type input "18"
type input "19"
type input "20"
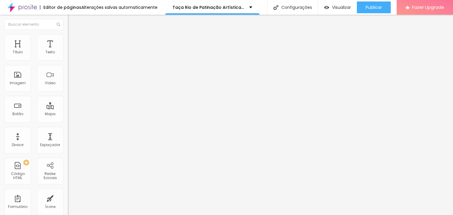
type input "20"
type input "21"
type input "23"
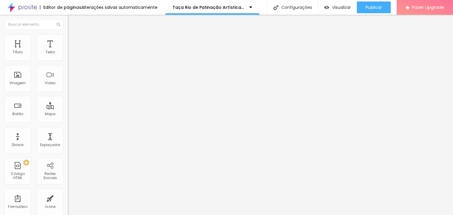
type input "24"
type input "25"
type input "26"
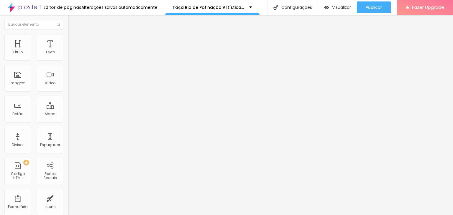
type input "26"
type input "27"
type input "28"
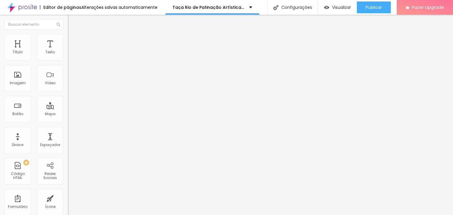
type input "29"
type input "30"
type input "31"
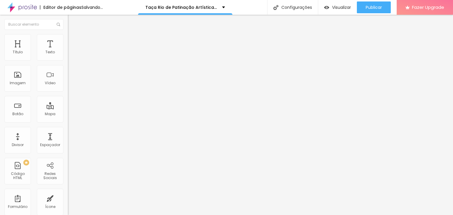
type input "31"
type input "32"
type input "33"
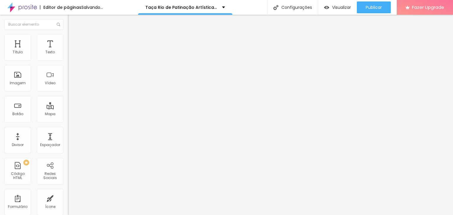
type input "34"
type input "35"
type input "38"
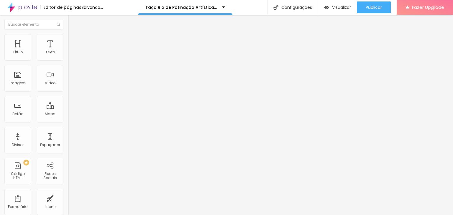
type input "38"
type input "40"
type input "41"
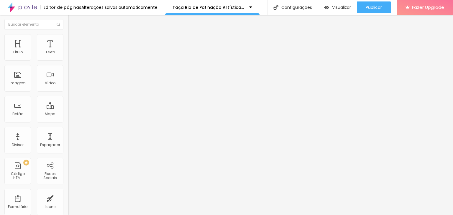
type input "43"
type input "45"
type input "46"
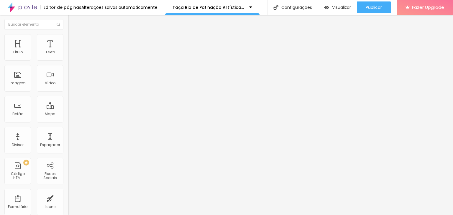
type input "46"
type input "47"
type input "48"
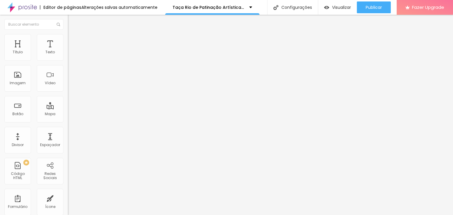
type input "50"
type input "51"
type input "52"
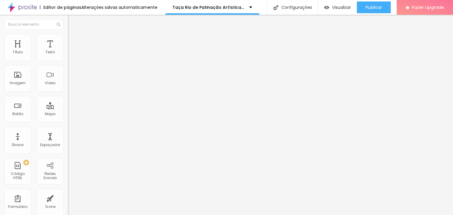
type input "52"
type input "53"
type input "55"
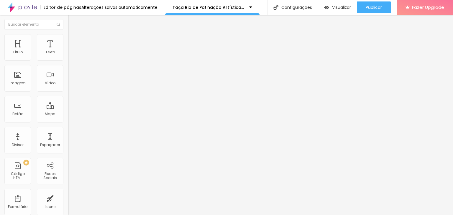
type input "57"
type input "58"
type input "60"
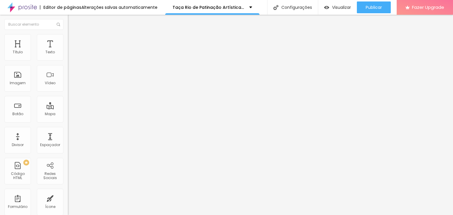
type input "60"
type input "61"
type input "63"
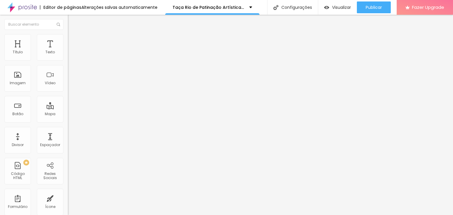
type input "65"
type input "66"
type input "67"
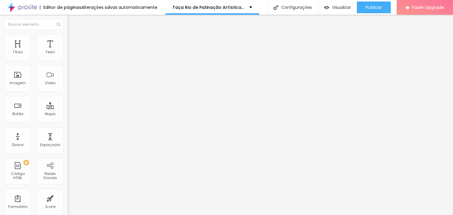
type input "67"
type input "68"
type input "69"
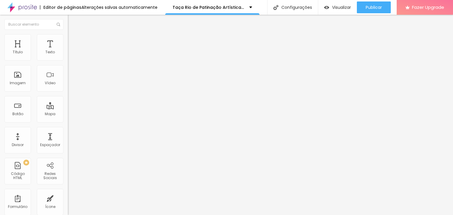
type input "70"
type input "71"
type input "72"
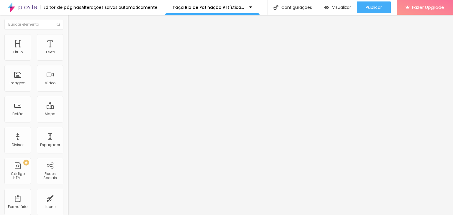
type input "72"
type input "73"
type input "75"
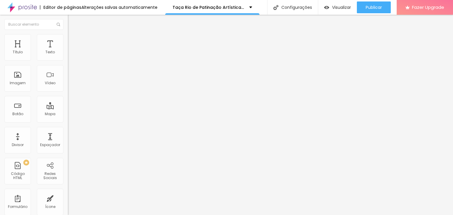
type input "76"
type input "77"
type input "78"
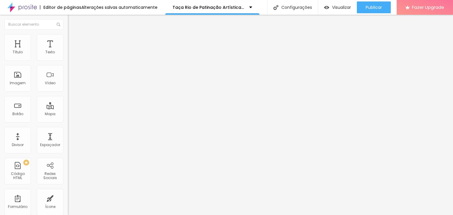
type input "78"
type input "79"
type input "80"
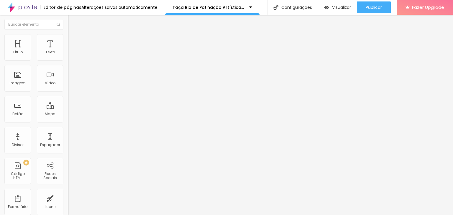
type input "81"
drag, startPoint x: 14, startPoint y: 70, endPoint x: 43, endPoint y: 75, distance: 29.0
type input "81"
click at [68, 192] on input "range" at bounding box center [87, 194] width 38 height 5
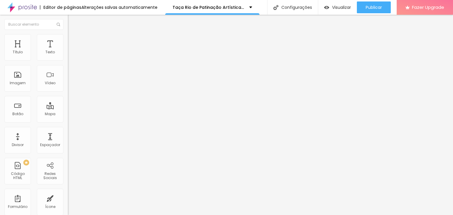
type input "1"
type input "3"
type input "5"
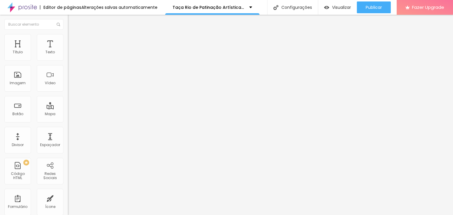
type input "5"
type input "6"
type input "7"
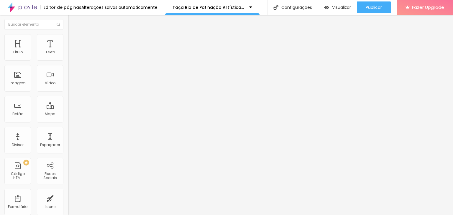
type input "9"
type input "10"
type input "11"
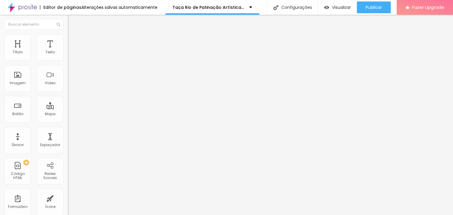
type input "11"
type input "12"
type input "13"
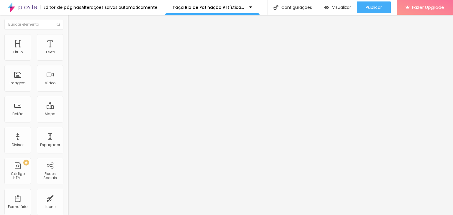
type input "14"
type input "15"
type input "16"
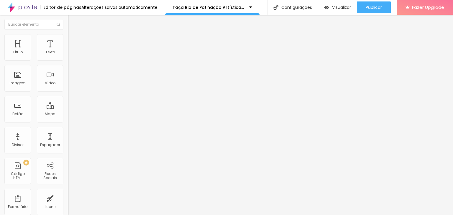
type input "16"
type input "17"
type input "18"
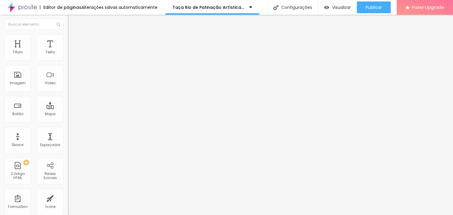
type input "19"
type input "20"
type input "21"
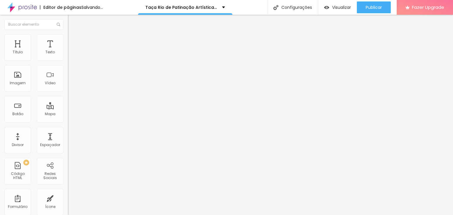
type input "21"
type input "22"
type input "23"
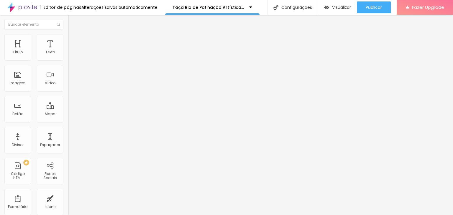
type input "25"
type input "26"
type input "27"
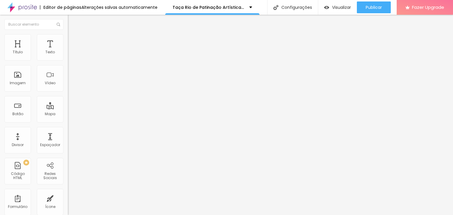
type input "27"
type input "28"
type input "29"
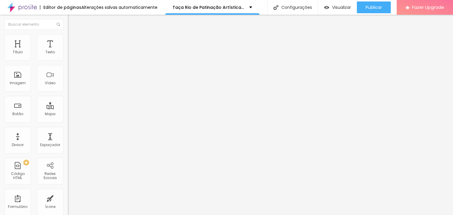
drag, startPoint x: 14, startPoint y: 59, endPoint x: 17, endPoint y: 59, distance: 3.6
click at [68, 109] on input "range" at bounding box center [87, 111] width 38 height 5
click at [332, 5] on span "Visualizar" at bounding box center [341, 7] width 19 height 5
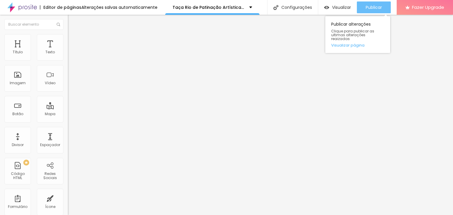
click at [380, 6] on span "Publicar" at bounding box center [374, 7] width 16 height 5
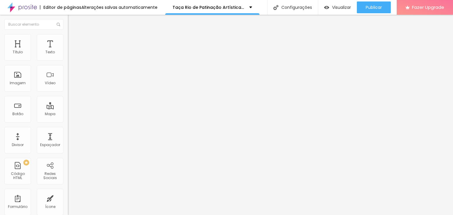
click at [68, 34] on img at bounding box center [70, 30] width 5 height 5
click at [73, 42] on span "Avançado" at bounding box center [82, 44] width 19 height 5
click at [68, 39] on li "Estilo" at bounding box center [102, 37] width 68 height 6
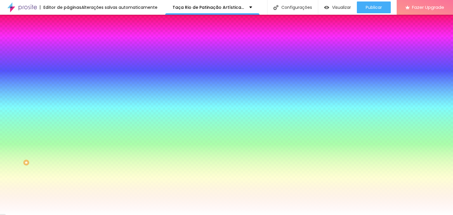
click at [68, 39] on li "Estilo" at bounding box center [102, 37] width 68 height 6
click at [68, 34] on img at bounding box center [70, 30] width 5 height 5
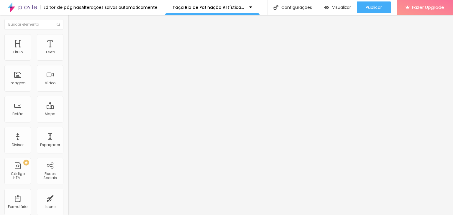
click at [73, 41] on span "Estilo" at bounding box center [77, 38] width 9 height 5
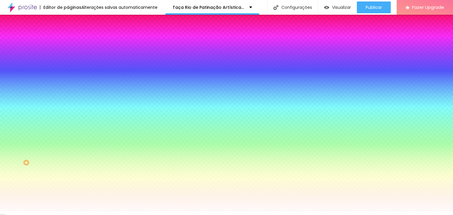
click at [73, 42] on span "Avançado" at bounding box center [82, 44] width 19 height 5
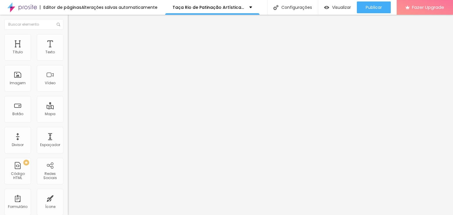
drag, startPoint x: 24, startPoint y: 59, endPoint x: 32, endPoint y: 61, distance: 8.4
click at [68, 115] on input "range" at bounding box center [87, 117] width 38 height 5
click at [68, 35] on li "Avançado" at bounding box center [102, 37] width 68 height 6
click at [68, 109] on input "range" at bounding box center [87, 111] width 38 height 5
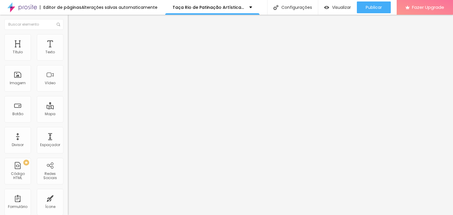
click at [68, 109] on input "range" at bounding box center [87, 111] width 38 height 5
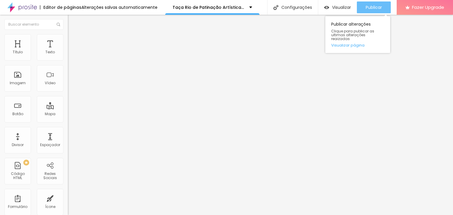
click at [379, 6] on span "Publicar" at bounding box center [374, 7] width 16 height 5
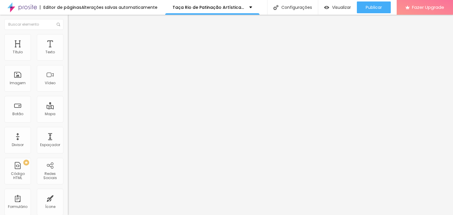
click at [73, 35] on span "Conteúdo" at bounding box center [82, 32] width 18 height 5
click at [68, 38] on li "Avançado" at bounding box center [102, 37] width 68 height 6
click at [68, 54] on span "Completo" at bounding box center [77, 51] width 18 height 5
click at [73, 41] on span "Estilo" at bounding box center [77, 38] width 9 height 5
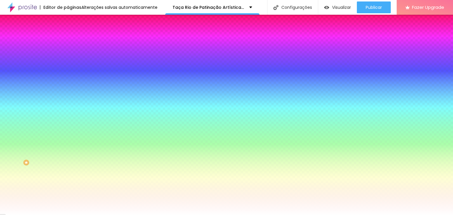
click at [68, 61] on span "Parallax" at bounding box center [75, 58] width 14 height 5
click at [70, 104] on icon "button" at bounding box center [72, 103] width 4 height 4
click at [120, 215] on div at bounding box center [224, 219] width 449 height 0
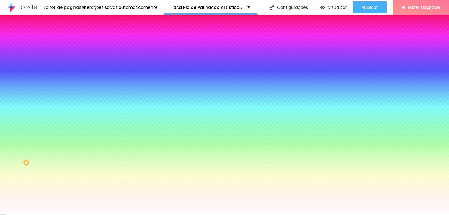
click at [25, 215] on div at bounding box center [224, 215] width 449 height 0
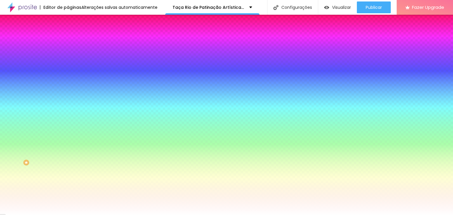
click at [68, 80] on div at bounding box center [102, 80] width 68 height 0
drag, startPoint x: 50, startPoint y: 137, endPoint x: 51, endPoint y: 133, distance: 4.1
click at [51, 133] on div at bounding box center [226, 107] width 453 height 215
click at [51, 130] on div at bounding box center [226, 107] width 453 height 215
click at [50, 133] on div at bounding box center [226, 107] width 453 height 215
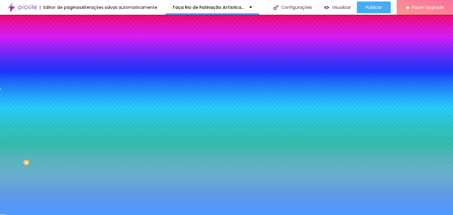
drag, startPoint x: 28, startPoint y: 120, endPoint x: 36, endPoint y: 114, distance: 9.6
click at [36, 114] on div at bounding box center [226, 107] width 453 height 215
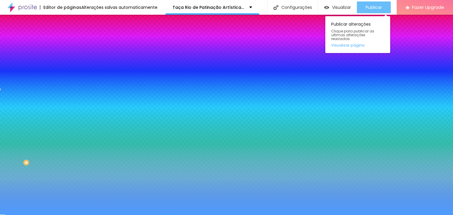
click at [365, 7] on button "Publicar" at bounding box center [374, 7] width 34 height 12
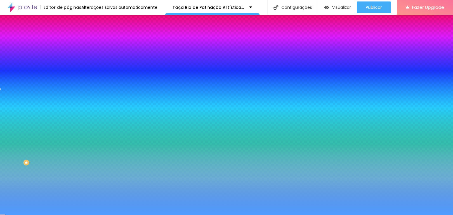
click at [68, 80] on div at bounding box center [102, 80] width 68 height 0
drag, startPoint x: 59, startPoint y: 120, endPoint x: 59, endPoint y: 102, distance: 17.4
click at [68, 86] on div "Cor de fundo Voltar ao padrão #4E9DFF" at bounding box center [102, 78] width 68 height 16
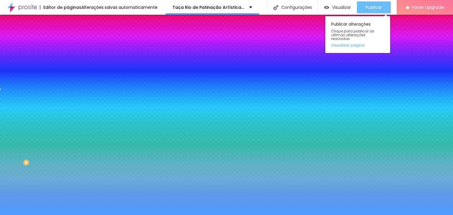
click at [381, 8] on span "Publicar" at bounding box center [374, 7] width 16 height 5
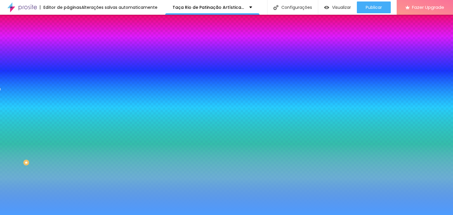
click at [68, 40] on li "Avançado" at bounding box center [102, 43] width 68 height 6
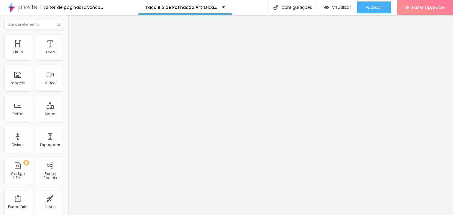
drag, startPoint x: 19, startPoint y: 68, endPoint x: 15, endPoint y: 68, distance: 3.2
click at [68, 198] on input "range" at bounding box center [87, 200] width 38 height 5
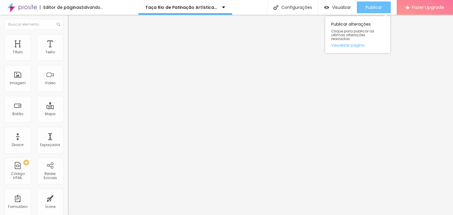
click at [380, 10] on span "Publicar" at bounding box center [374, 7] width 16 height 5
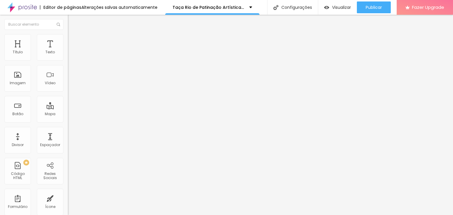
click at [68, 60] on img at bounding box center [70, 62] width 4 height 4
click at [68, 119] on div "Instagram" at bounding box center [102, 121] width 68 height 4
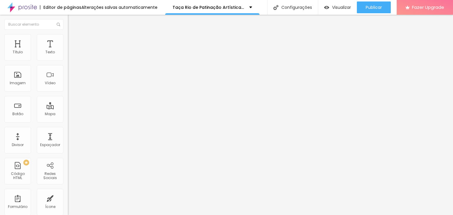
click at [68, 201] on input "https://" at bounding box center [103, 204] width 71 height 6
drag, startPoint x: 47, startPoint y: 90, endPoint x: 46, endPoint y: 93, distance: 3.1
click at [68, 197] on div "Endereço URL https://" at bounding box center [102, 204] width 68 height 14
click at [68, 201] on input "https://" at bounding box center [103, 204] width 71 height 6
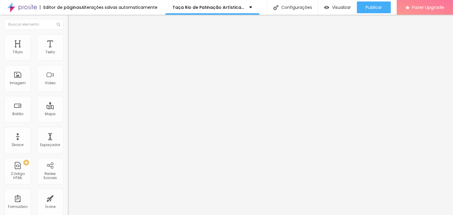
click at [68, 201] on input "https://" at bounding box center [103, 204] width 71 height 6
paste input "[DOMAIN_NAME][URL]"
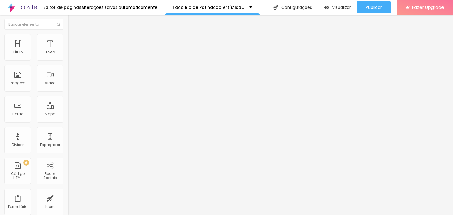
paste input "[DOMAIN_NAME][URL][CREDIT_CARD_NUMBER]"
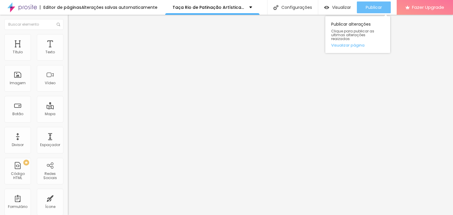
click at [379, 6] on span "Publicar" at bounding box center [374, 7] width 16 height 5
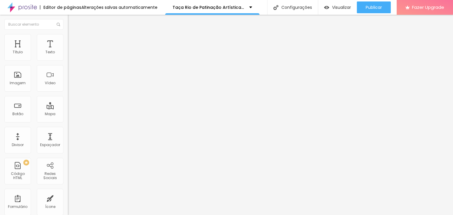
click at [72, 23] on img "button" at bounding box center [74, 21] width 5 height 5
click at [9, 9] on img at bounding box center [22, 7] width 30 height 15
